Goal: Task Accomplishment & Management: Complete application form

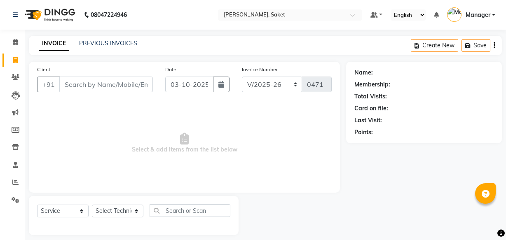
select select "5164"
select select "service"
click at [18, 43] on icon at bounding box center [15, 42] width 5 height 6
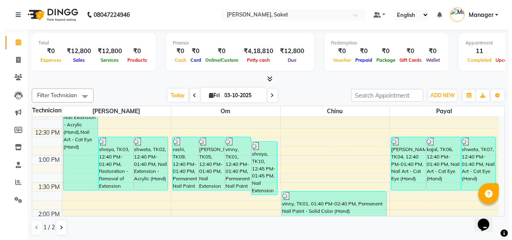
scroll to position [150, 0]
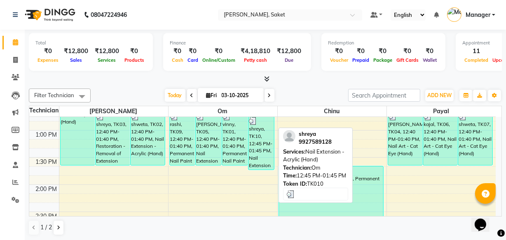
click at [256, 146] on div "shreya, TK10, 12:45 PM-01:45 PM, Nail Extension - Acrylic (Hand)" at bounding box center [262, 143] width 26 height 53
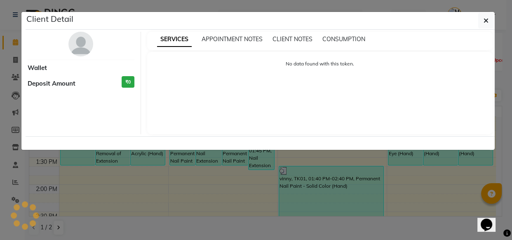
select select "3"
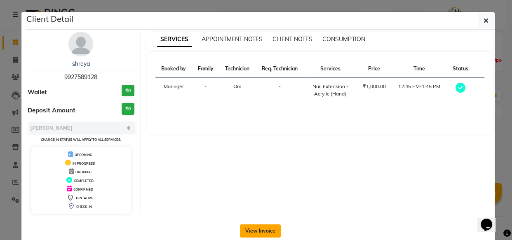
click at [258, 228] on button "View Invoice" at bounding box center [260, 231] width 41 height 13
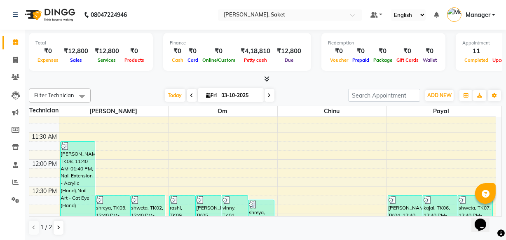
scroll to position [181, 0]
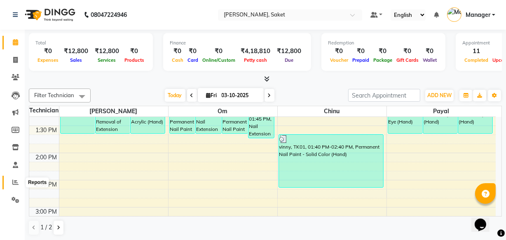
click at [16, 181] on icon at bounding box center [15, 182] width 6 height 6
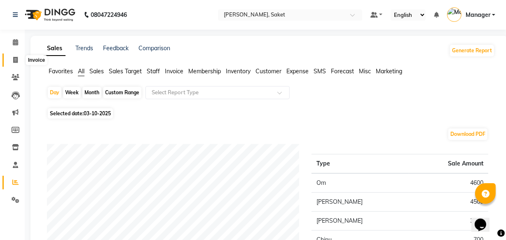
click at [13, 57] on icon at bounding box center [15, 60] width 5 height 6
select select "service"
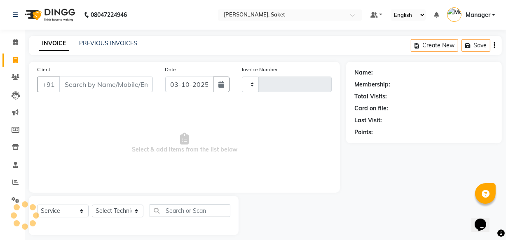
scroll to position [8, 0]
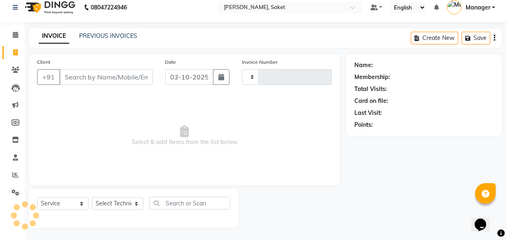
type input "0471"
select select "5164"
click at [95, 75] on input "Client" at bounding box center [106, 77] width 94 height 16
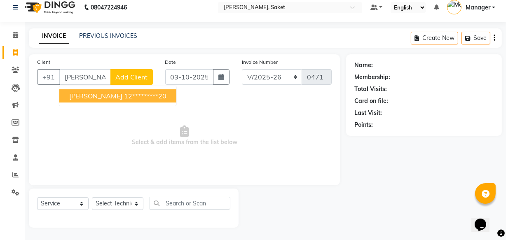
click at [63, 94] on button "meenu dagar 12*********20" at bounding box center [117, 95] width 117 height 13
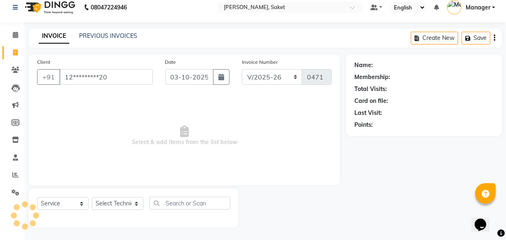
type input "12*********20"
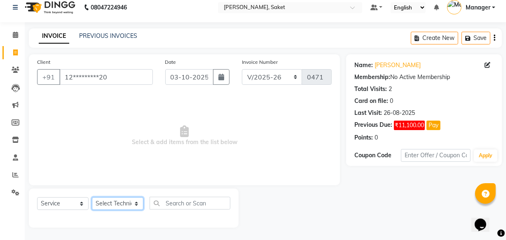
click at [120, 200] on select "Select Technician Akshay Sir [PERSON_NAME] [PERSON_NAME] Manager Om [PERSON_NAM…" at bounding box center [118, 203] width 52 height 13
select select "33084"
click at [92, 197] on select "Select Technician Akshay Sir [PERSON_NAME] [PERSON_NAME] Manager Om [PERSON_NAM…" at bounding box center [118, 203] width 52 height 13
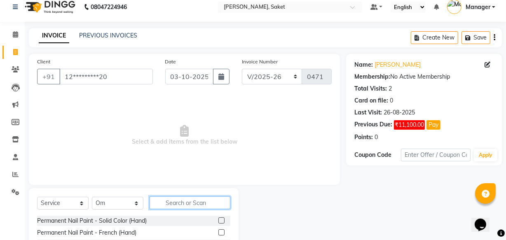
click at [181, 200] on input "text" at bounding box center [190, 203] width 81 height 13
type input "acry"
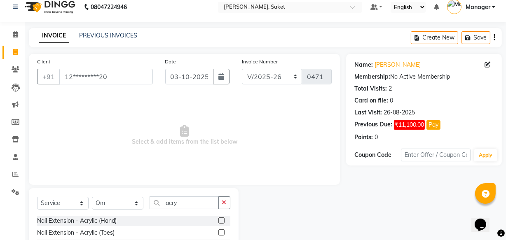
click at [223, 219] on label at bounding box center [221, 221] width 6 height 6
click at [223, 219] on input "checkbox" at bounding box center [220, 220] width 5 height 5
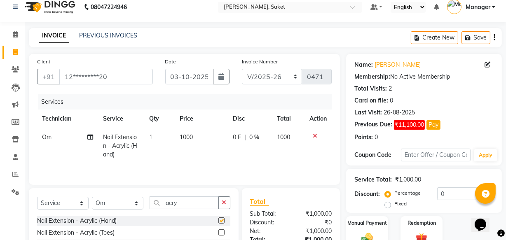
checkbox input "false"
click at [183, 137] on span "1000" at bounding box center [186, 137] width 13 height 7
select select "33084"
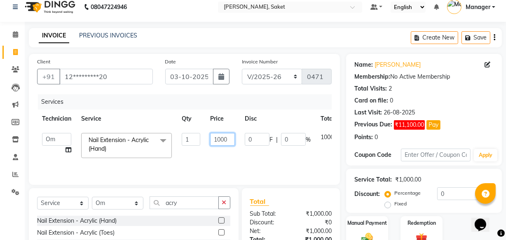
click at [221, 140] on input "1000" at bounding box center [222, 139] width 25 height 13
type input "1500"
click at [213, 154] on td "1500" at bounding box center [222, 145] width 35 height 35
select select "33084"
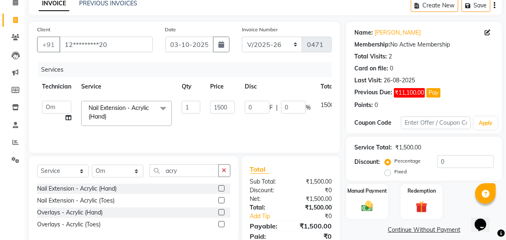
scroll to position [72, 0]
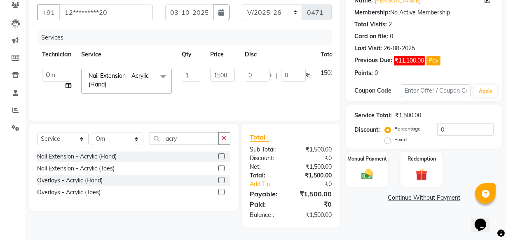
click at [420, 197] on link "Continue Without Payment" at bounding box center [424, 198] width 152 height 9
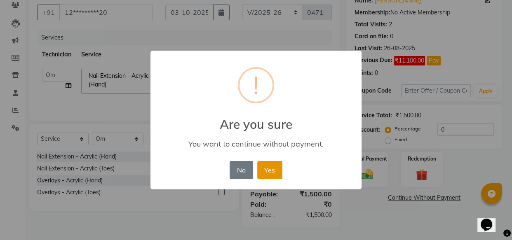
click at [277, 169] on button "Yes" at bounding box center [269, 170] width 25 height 18
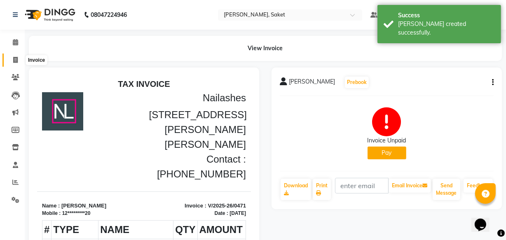
click at [10, 57] on span at bounding box center [15, 60] width 14 height 9
select select "service"
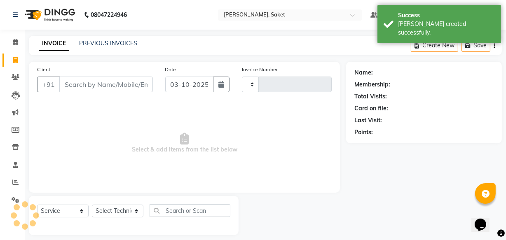
scroll to position [8, 0]
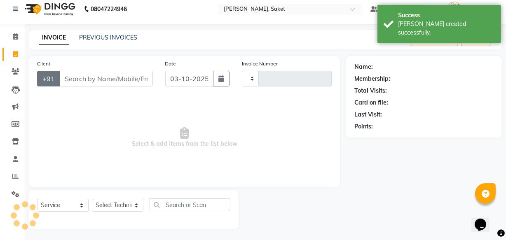
type input "0472"
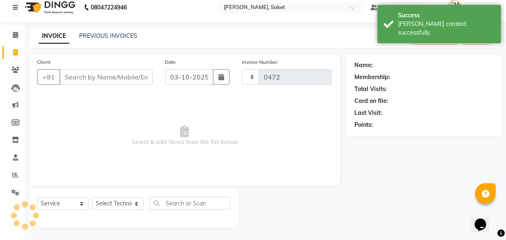
select select "5164"
click at [78, 75] on input "Client" at bounding box center [106, 77] width 94 height 16
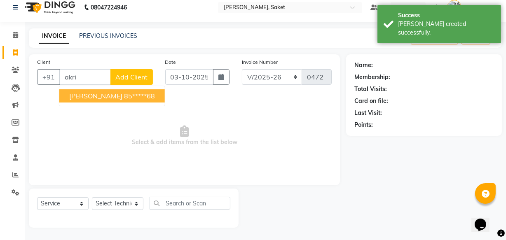
click at [124, 94] on ngb-highlight "85*****68" at bounding box center [139, 96] width 31 height 8
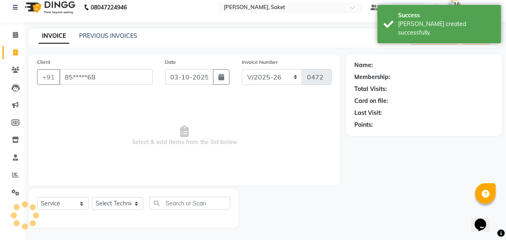
type input "85*****68"
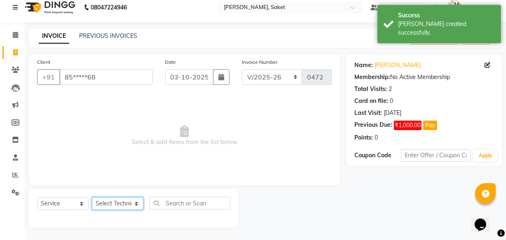
click at [129, 202] on select "Select Technician Akshay Sir [PERSON_NAME] [PERSON_NAME] Manager Om [PERSON_NAM…" at bounding box center [118, 203] width 52 height 13
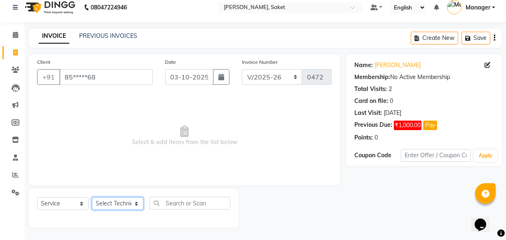
select select "91225"
click at [92, 197] on select "Select Technician Akshay Sir [PERSON_NAME] [PERSON_NAME] Manager Om [PERSON_NAM…" at bounding box center [118, 203] width 52 height 13
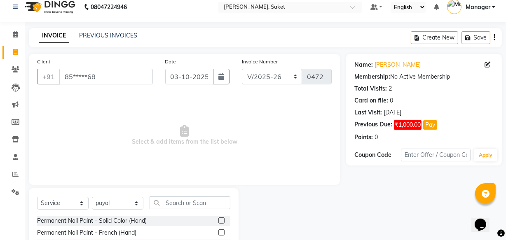
click at [218, 219] on label at bounding box center [221, 221] width 6 height 6
click at [218, 219] on input "checkbox" at bounding box center [220, 220] width 5 height 5
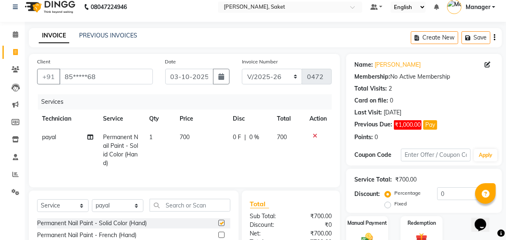
checkbox input "false"
click at [190, 207] on input "text" at bounding box center [190, 205] width 81 height 13
type input "fre"
click at [223, 226] on label at bounding box center [221, 223] width 6 height 6
click at [223, 226] on input "checkbox" at bounding box center [220, 223] width 5 height 5
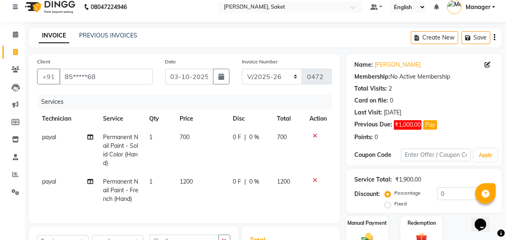
checkbox input "false"
click at [187, 185] on span "1200" at bounding box center [186, 181] width 13 height 7
select select "91225"
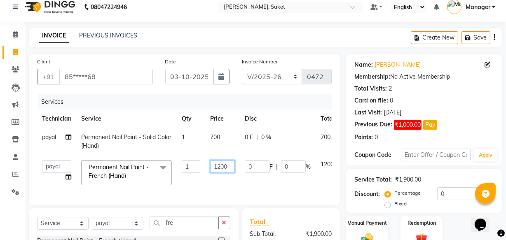
click at [219, 165] on input "1200" at bounding box center [222, 166] width 25 height 13
type input "1000"
click at [240, 189] on td "0 F | 0 %" at bounding box center [278, 172] width 76 height 35
select select "91225"
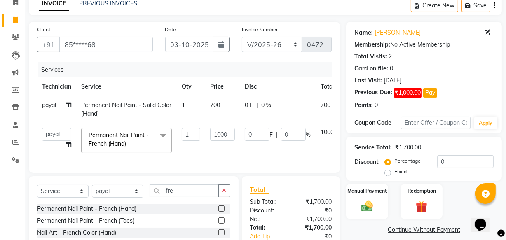
scroll to position [82, 0]
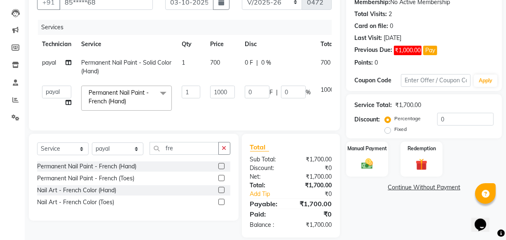
click at [399, 189] on link "Continue Without Payment" at bounding box center [424, 187] width 152 height 9
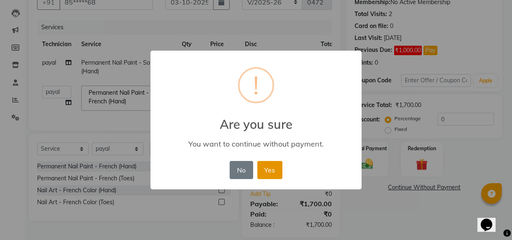
click at [274, 172] on button "Yes" at bounding box center [269, 170] width 25 height 18
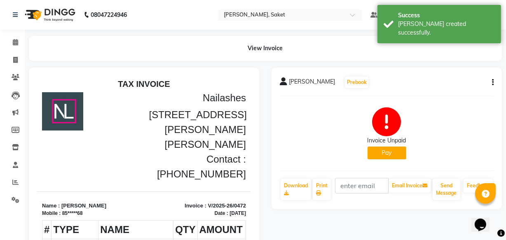
click at [10, 53] on li "Invoice" at bounding box center [12, 61] width 25 height 18
click at [13, 54] on link "Invoice" at bounding box center [12, 61] width 20 height 14
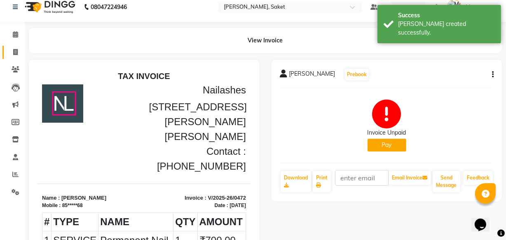
select select "service"
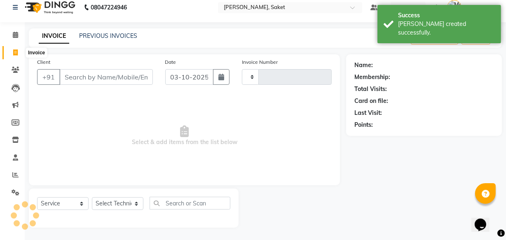
type input "0473"
select select "5164"
click at [106, 77] on input "Client" at bounding box center [106, 77] width 94 height 16
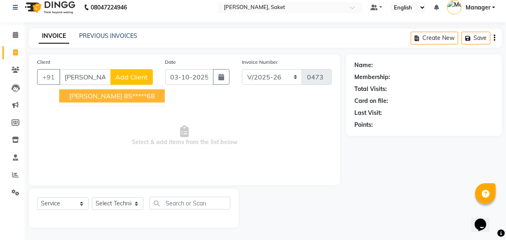
click at [124, 93] on ngb-highlight "85*****68" at bounding box center [139, 96] width 31 height 8
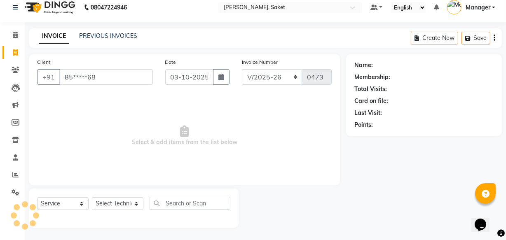
type input "85*****68"
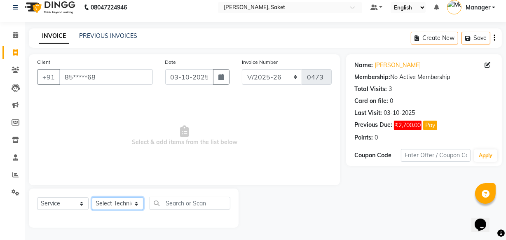
click at [126, 202] on select "Select Technician Akshay Sir [PERSON_NAME] [PERSON_NAME] Manager Om [PERSON_NAM…" at bounding box center [118, 203] width 52 height 13
select select "33085"
click at [92, 197] on select "Select Technician Akshay Sir [PERSON_NAME] [PERSON_NAME] Manager Om [PERSON_NAM…" at bounding box center [118, 203] width 52 height 13
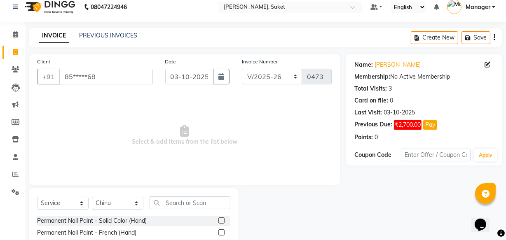
click at [218, 219] on label at bounding box center [221, 221] width 6 height 6
click at [218, 219] on input "checkbox" at bounding box center [220, 220] width 5 height 5
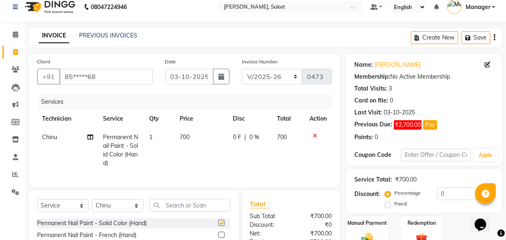
checkbox input "false"
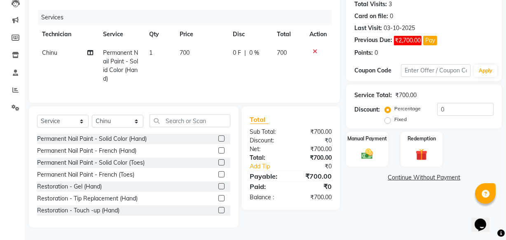
scroll to position [98, 0]
click at [417, 173] on link "Continue Without Payment" at bounding box center [424, 177] width 152 height 9
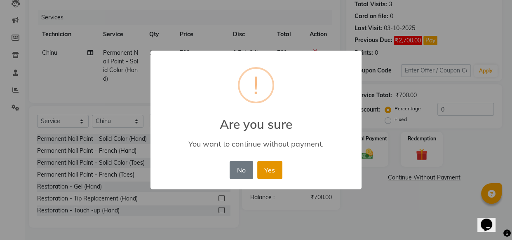
click at [267, 166] on button "Yes" at bounding box center [269, 170] width 25 height 18
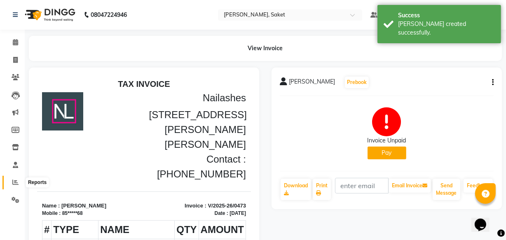
click at [9, 181] on span at bounding box center [15, 182] width 14 height 9
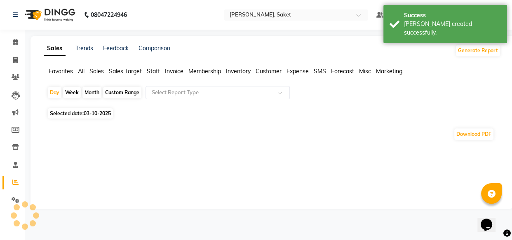
click at [90, 92] on div "Month" at bounding box center [91, 93] width 19 height 12
select select "10"
select select "2025"
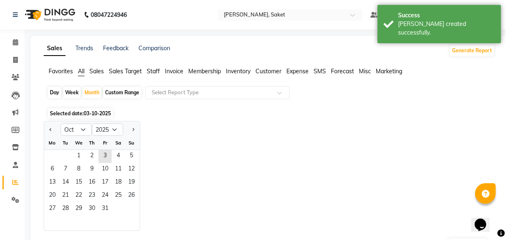
click at [85, 111] on span "03-10-2025" at bounding box center [97, 113] width 27 height 6
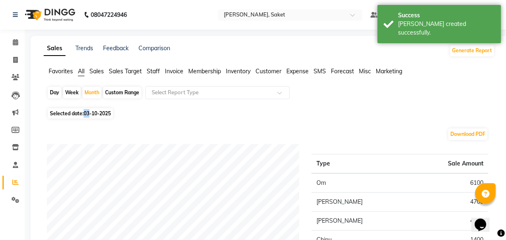
click at [85, 111] on span "03-10-2025" at bounding box center [97, 113] width 27 height 6
select select "10"
select select "2025"
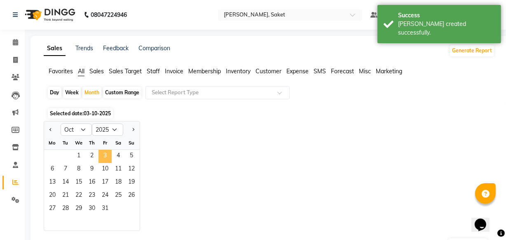
click at [103, 154] on span "3" at bounding box center [104, 156] width 13 height 13
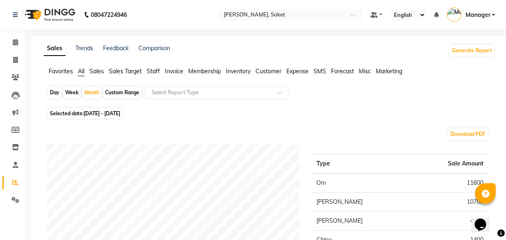
click at [58, 91] on div "Day" at bounding box center [55, 93] width 14 height 12
select select "10"
select select "2025"
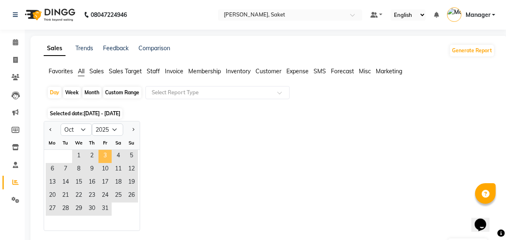
click at [108, 156] on span "3" at bounding box center [104, 156] width 13 height 13
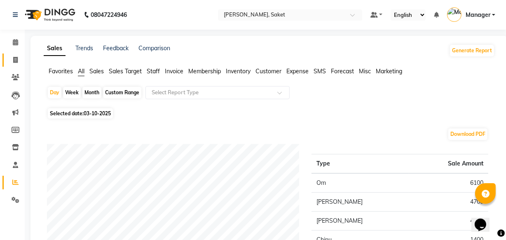
click at [14, 54] on link "Invoice" at bounding box center [12, 61] width 20 height 14
select select "service"
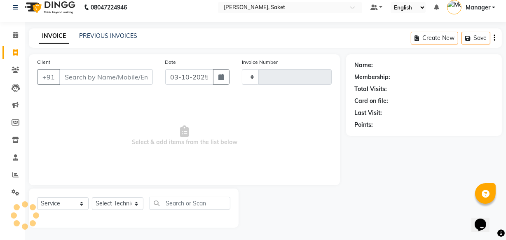
type input "0474"
select select "5164"
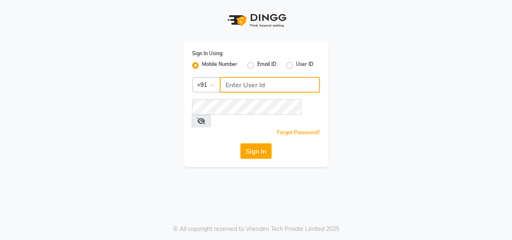
click at [241, 83] on input "Username" at bounding box center [270, 85] width 100 height 16
type input "7378898989"
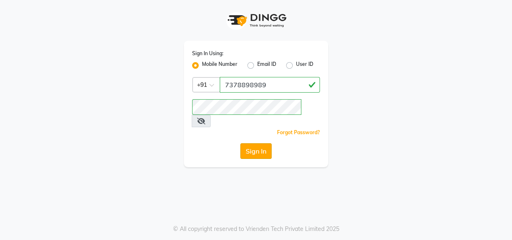
click at [261, 143] on button "Sign In" at bounding box center [255, 151] width 31 height 16
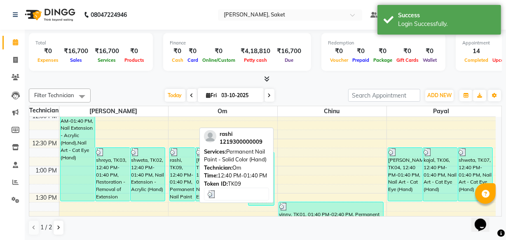
scroll to position [112, 0]
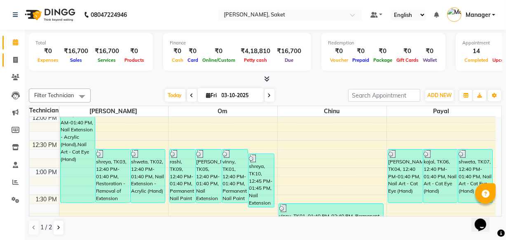
click at [16, 56] on span at bounding box center [15, 60] width 14 height 9
select select "service"
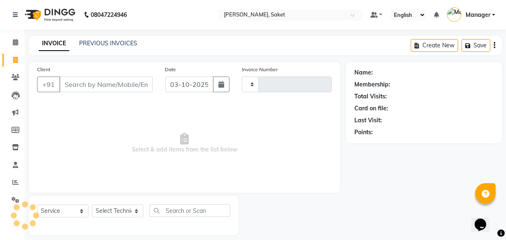
type input "0474"
select select "5164"
drag, startPoint x: 78, startPoint y: 85, endPoint x: 82, endPoint y: 79, distance: 7.8
click at [78, 85] on input "Client" at bounding box center [106, 85] width 94 height 16
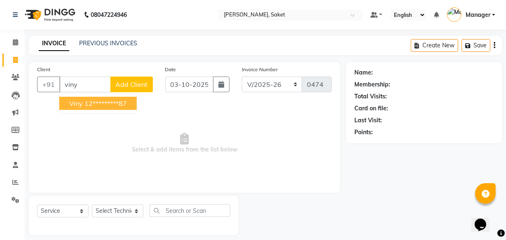
click at [96, 106] on ngb-highlight "12*********87" at bounding box center [105, 103] width 42 height 8
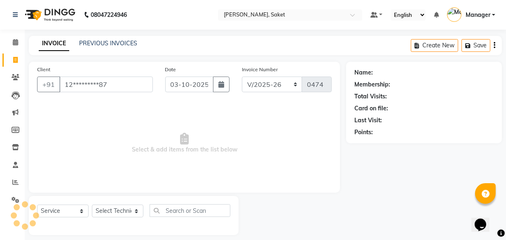
type input "12*********87"
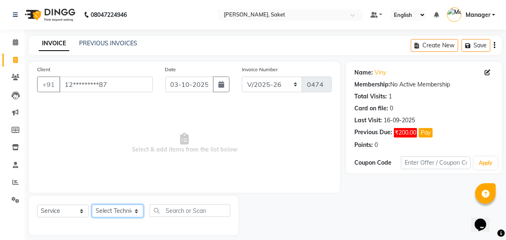
click at [122, 213] on select "Select Technician Akshay Sir [PERSON_NAME] [PERSON_NAME] Manager Om [PERSON_NAM…" at bounding box center [118, 211] width 52 height 13
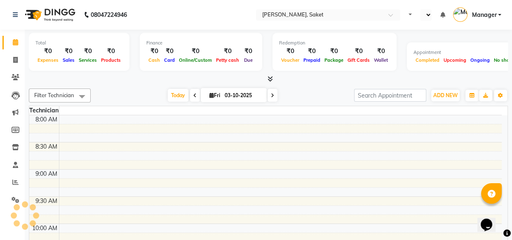
select select "en"
